Goal: Information Seeking & Learning: Learn about a topic

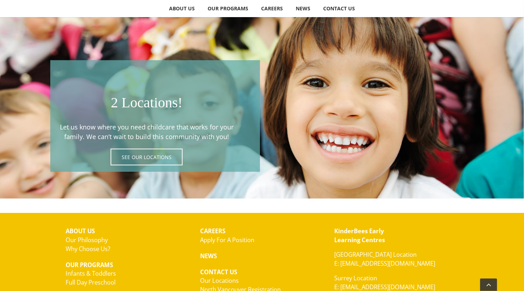
scroll to position [1215, 0]
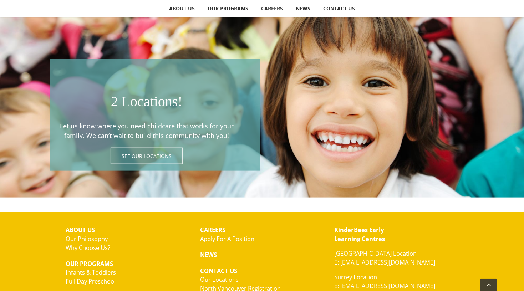
click at [143, 154] on span at bounding box center [155, 115] width 210 height 112
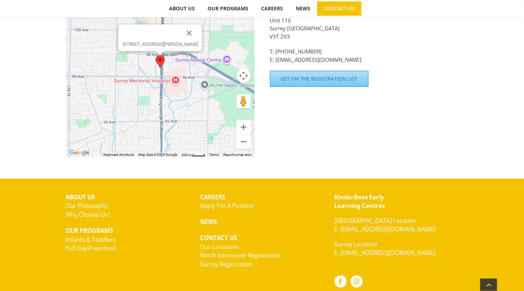
scroll to position [589, 0]
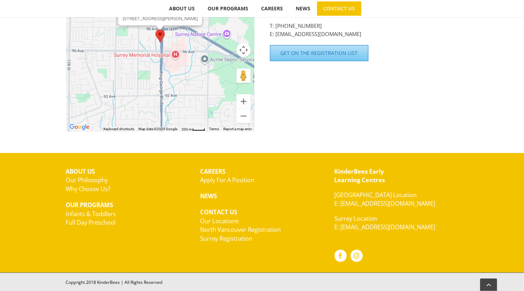
click at [92, 220] on link "Full Day Preschool" at bounding box center [91, 222] width 50 height 8
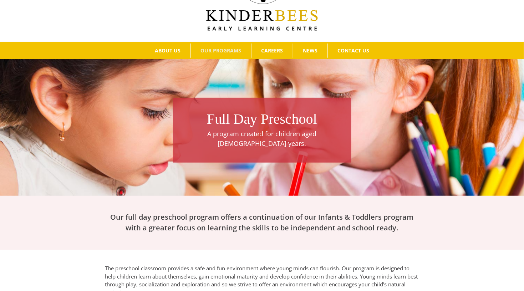
scroll to position [56, 0]
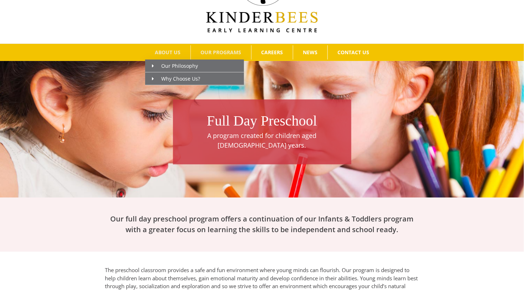
click at [167, 47] on link "ABOUT US" at bounding box center [167, 52] width 45 height 14
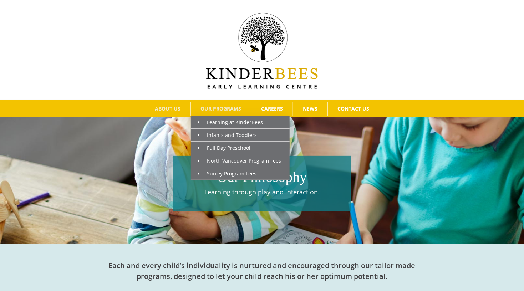
click at [226, 106] on span "OUR PROGRAMS" at bounding box center [220, 108] width 41 height 5
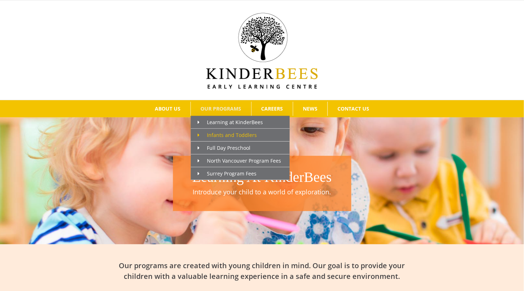
click at [228, 132] on span "Infants and Toddlers" at bounding box center [227, 135] width 59 height 7
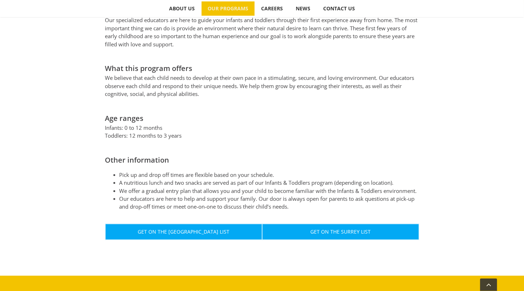
scroll to position [311, 0]
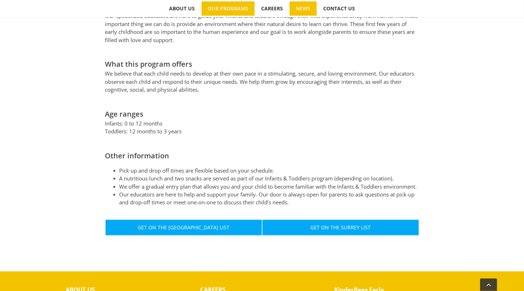
click at [303, 9] on span "NEWS" at bounding box center [303, 8] width 15 height 5
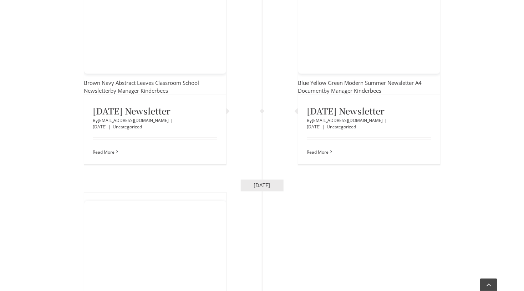
scroll to position [325, 0]
